Goal: Task Accomplishment & Management: Manage account settings

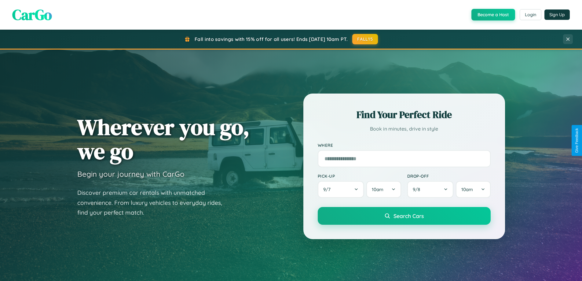
scroll to position [263, 0]
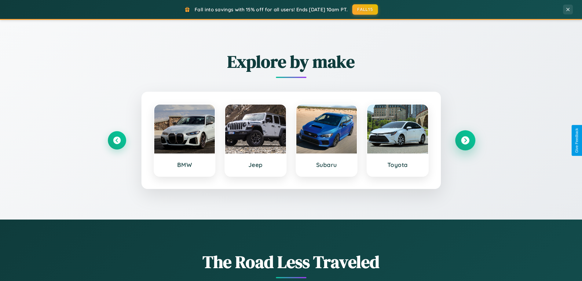
click at [465, 140] on icon at bounding box center [465, 140] width 8 height 8
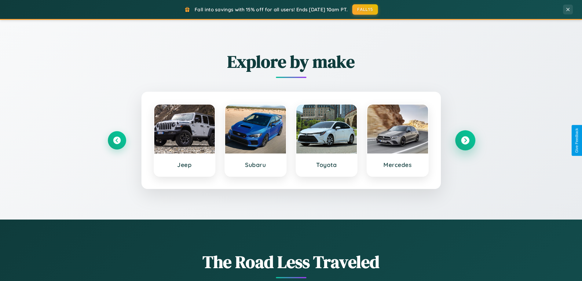
click at [465, 140] on icon at bounding box center [465, 140] width 8 height 8
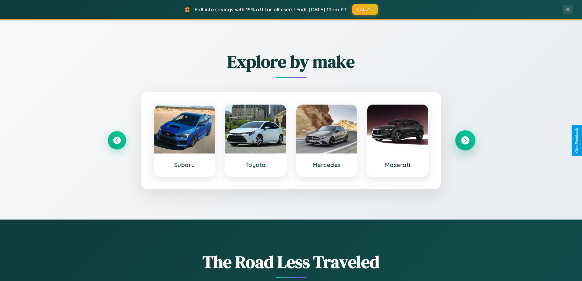
click at [465, 140] on icon at bounding box center [465, 140] width 8 height 8
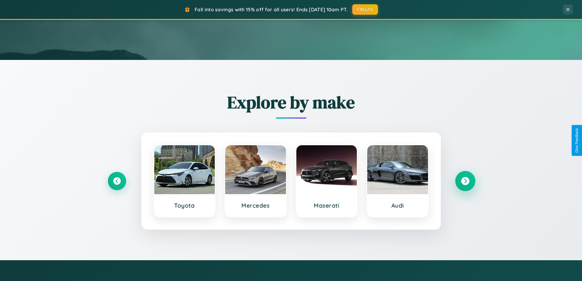
scroll to position [0, 0]
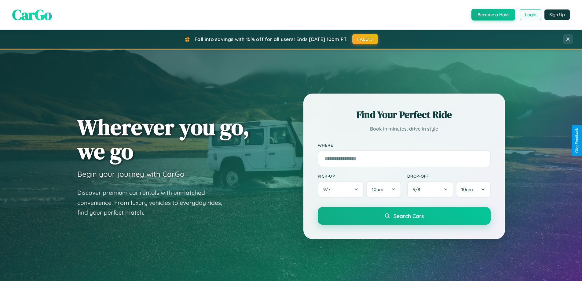
click at [530, 15] on button "Login" at bounding box center [531, 14] width 22 height 11
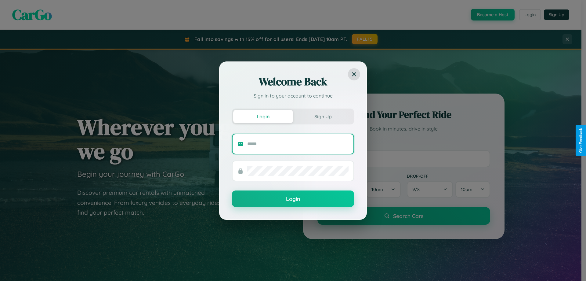
click at [298, 144] on input "text" at bounding box center [297, 144] width 101 height 10
type input "**********"
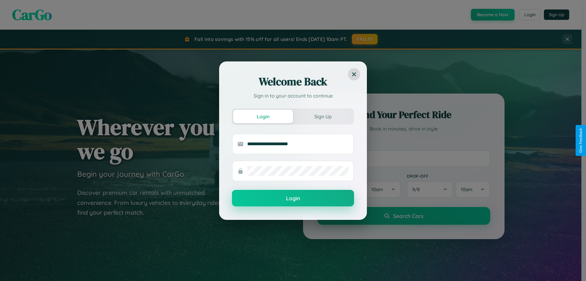
click at [293, 198] on button "Login" at bounding box center [293, 198] width 122 height 16
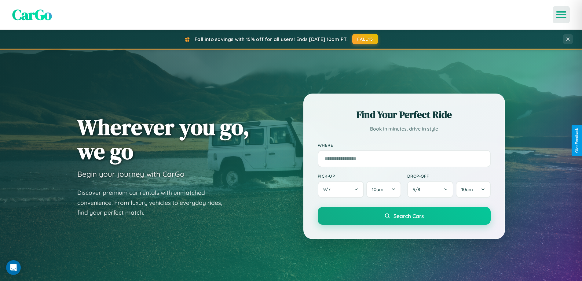
click at [561, 15] on icon "Open menu" at bounding box center [561, 14] width 9 height 5
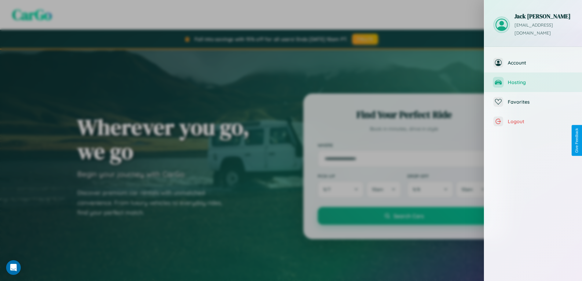
click at [533, 79] on span "Hosting" at bounding box center [540, 82] width 65 height 6
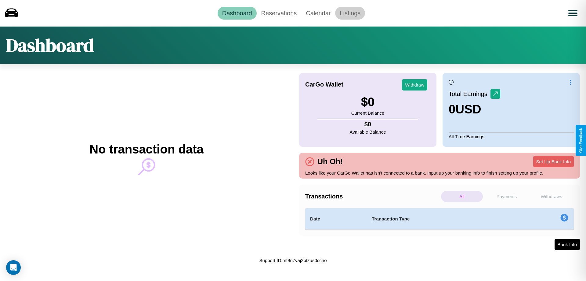
click at [350, 13] on link "Listings" at bounding box center [350, 13] width 30 height 13
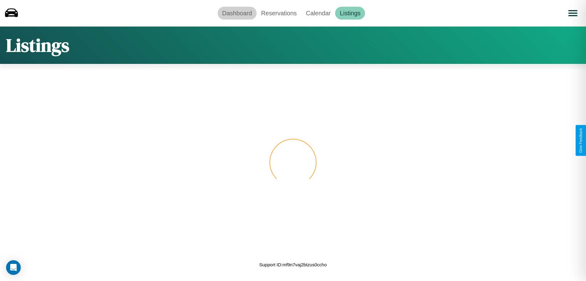
click at [237, 13] on link "Dashboard" at bounding box center [237, 13] width 39 height 13
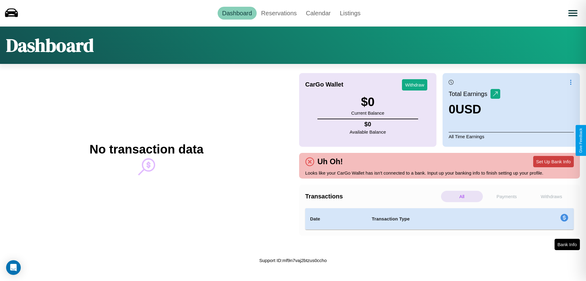
click at [554, 161] on button "Set Up Bank Info" at bounding box center [554, 161] width 41 height 11
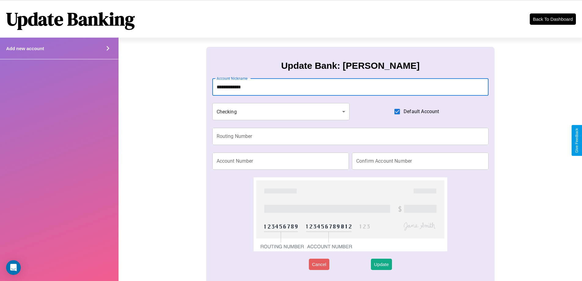
type input "**********"
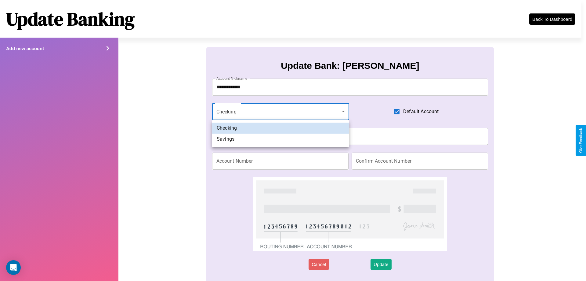
click at [281, 111] on div at bounding box center [293, 140] width 586 height 281
